Goal: Information Seeking & Learning: Find specific fact

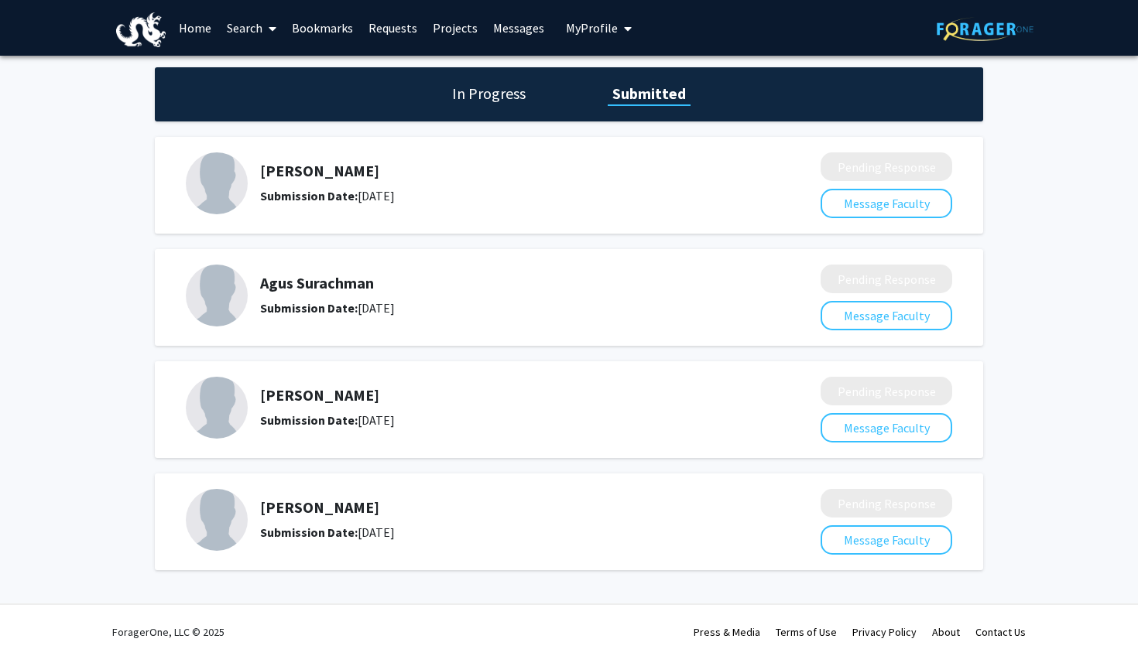
click at [388, 27] on link "Requests" at bounding box center [393, 28] width 64 height 54
click at [404, 27] on link "Requests" at bounding box center [393, 28] width 64 height 54
click at [198, 29] on link "Home" at bounding box center [195, 28] width 48 height 54
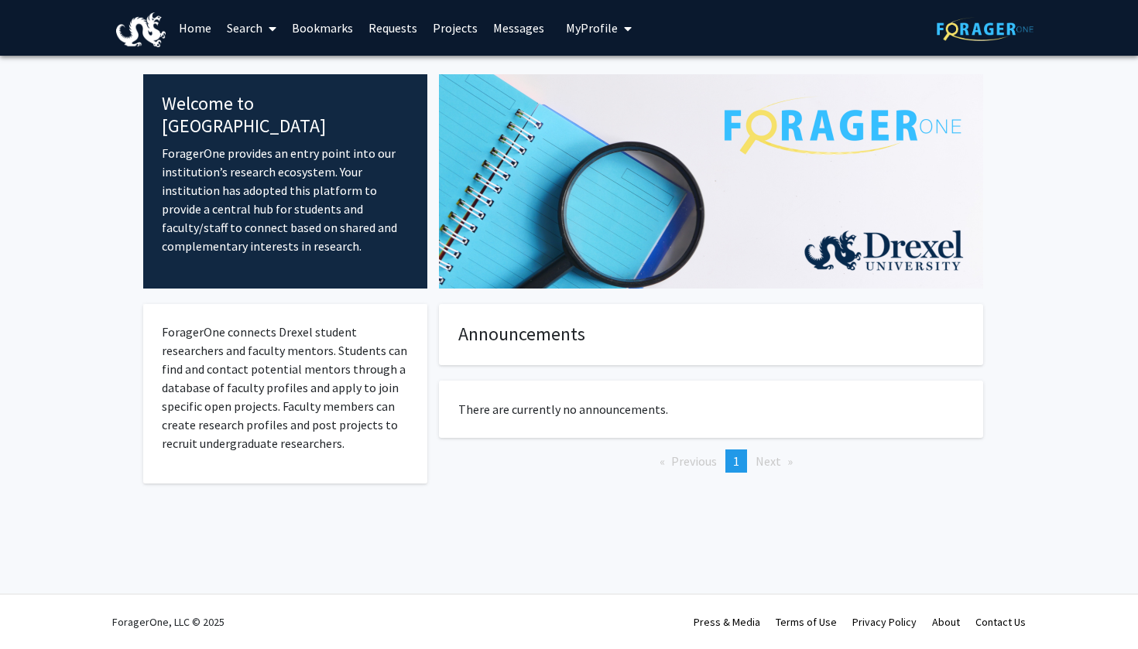
click at [318, 31] on link "Bookmarks" at bounding box center [322, 28] width 77 height 54
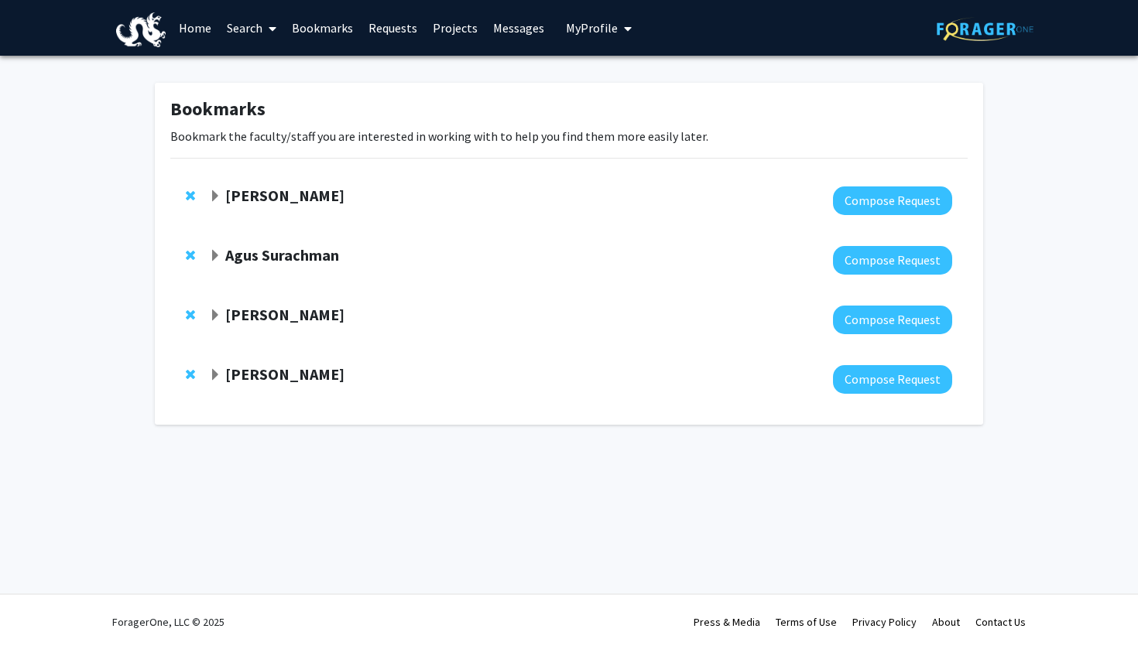
click at [393, 23] on link "Requests" at bounding box center [393, 28] width 64 height 54
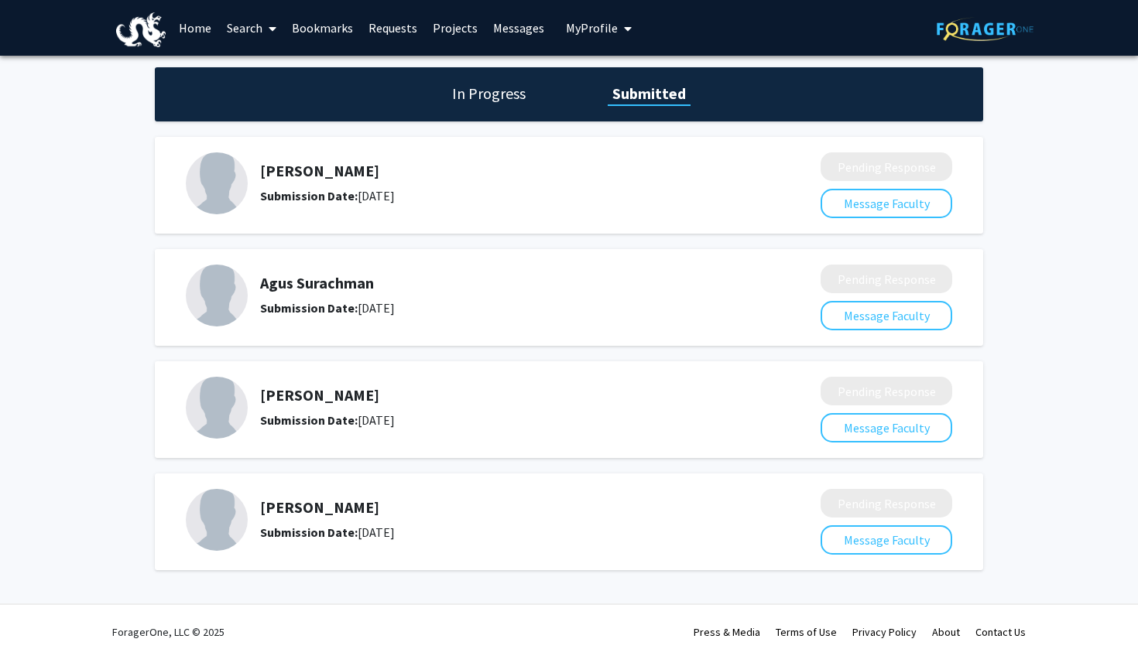
click at [321, 26] on link "Bookmarks" at bounding box center [322, 28] width 77 height 54
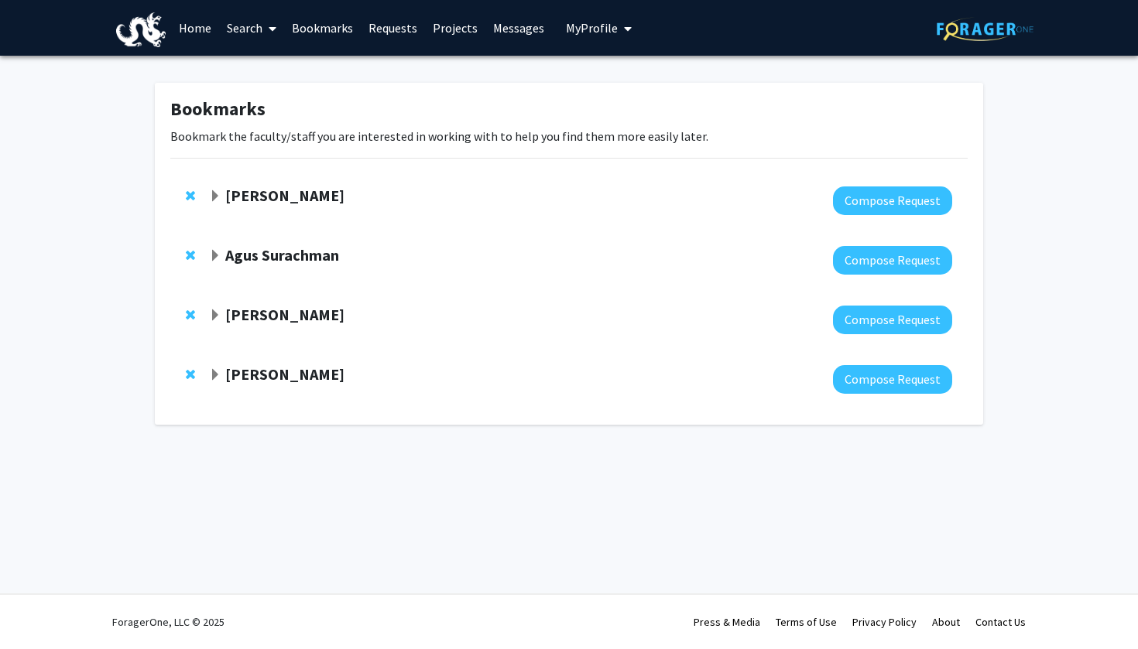
click at [202, 29] on link "Home" at bounding box center [195, 28] width 48 height 54
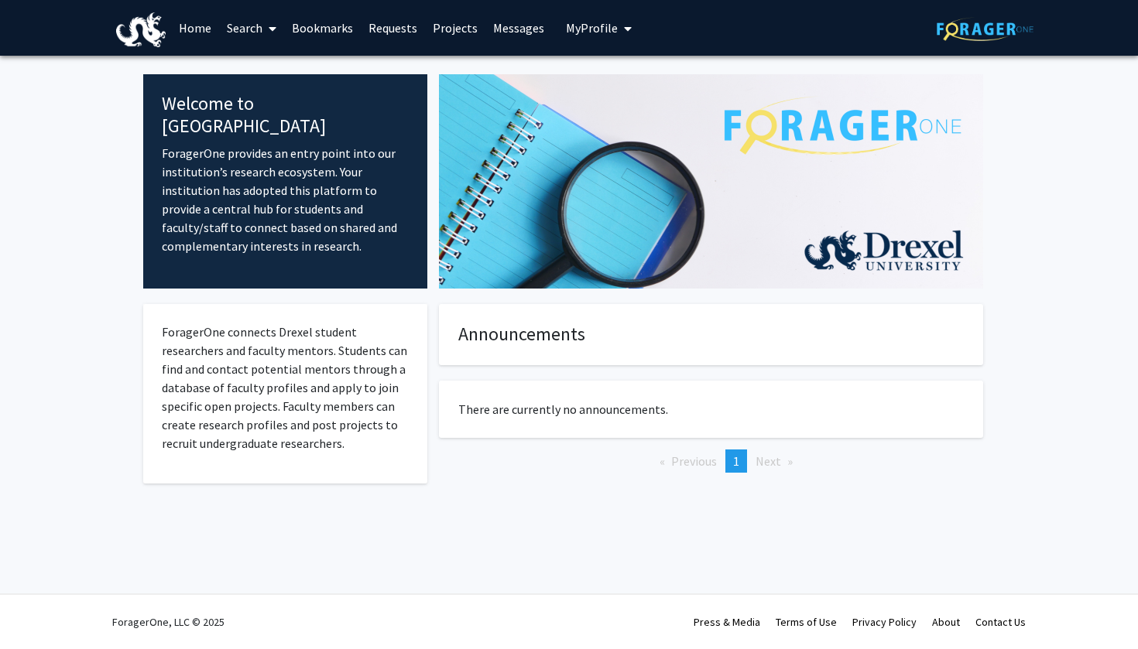
click at [241, 39] on link "Search" at bounding box center [251, 28] width 65 height 54
click at [286, 77] on span "Faculty/Staff" at bounding box center [276, 71] width 114 height 31
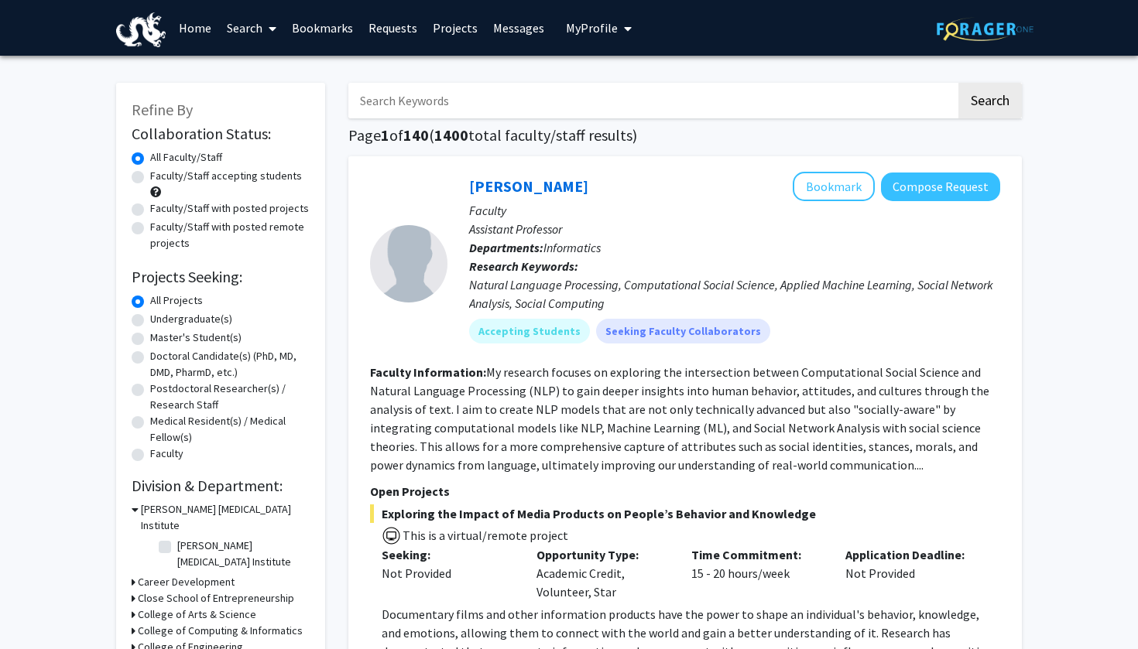
click at [522, 96] on input "Search Keywords" at bounding box center [652, 101] width 608 height 36
type input "d"
type input "Meghan"
click at [989, 103] on button "Search" at bounding box center [989, 101] width 63 height 36
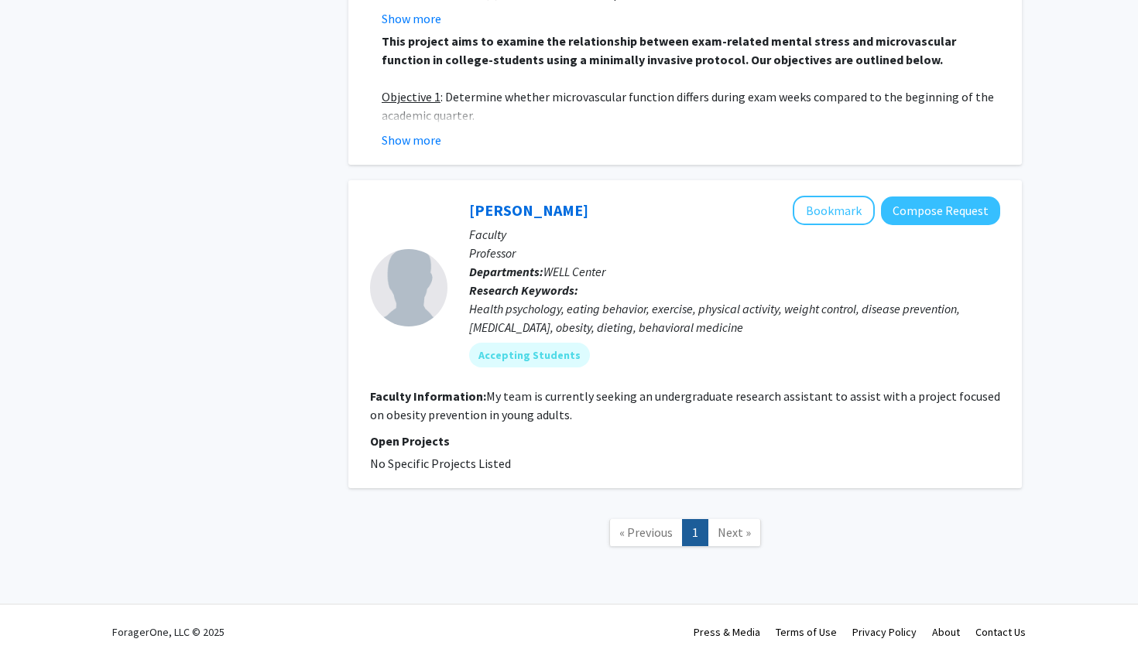
scroll to position [842, 0]
click at [731, 520] on link "Next »" at bounding box center [733, 533] width 53 height 27
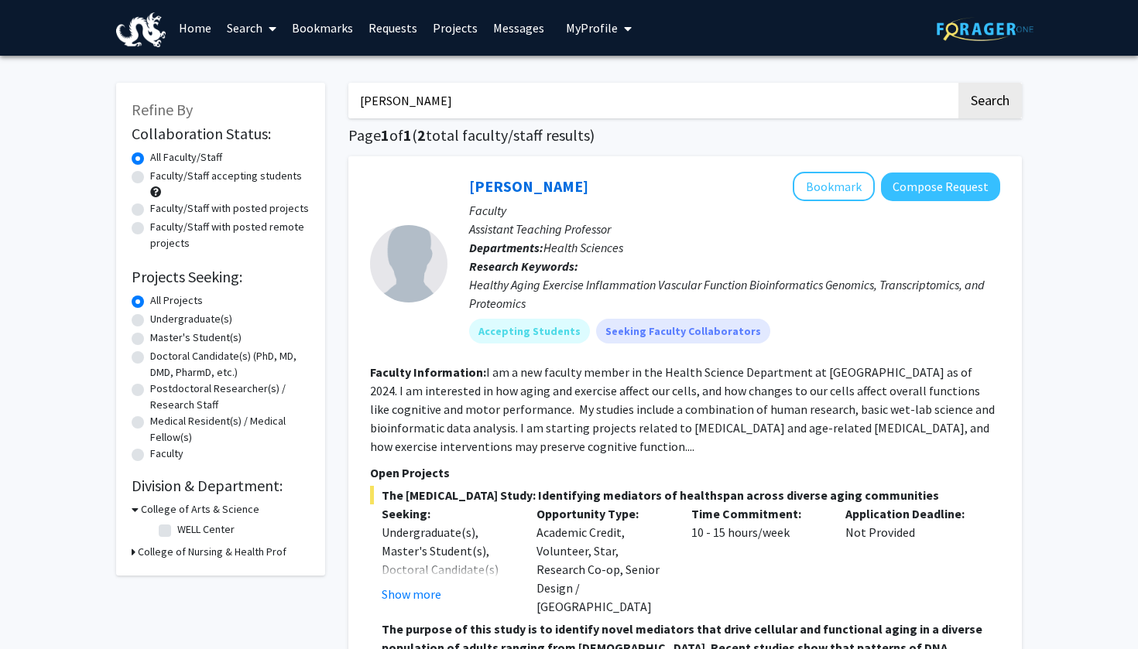
scroll to position [0, 0]
